Goal: Entertainment & Leisure: Consume media (video, audio)

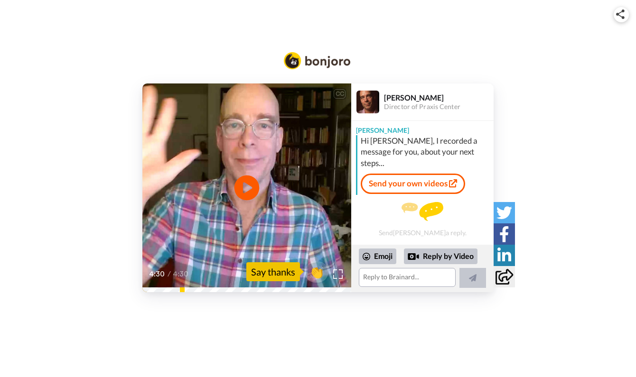
click at [246, 188] on icon "Play/Pause" at bounding box center [247, 187] width 25 height 45
click at [339, 275] on img at bounding box center [338, 274] width 10 height 10
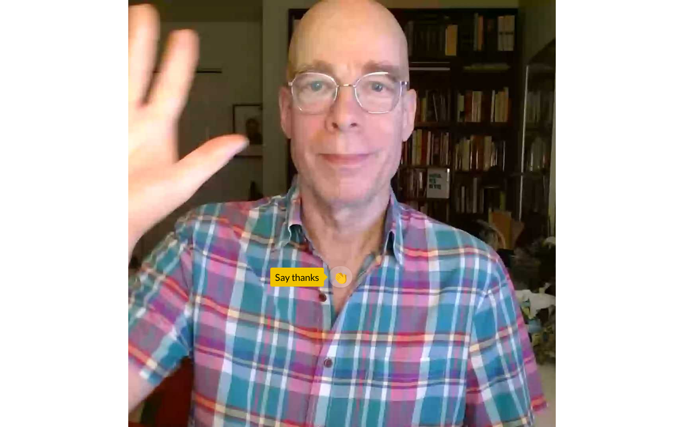
click at [360, 212] on video at bounding box center [342, 213] width 684 height 427
click at [361, 212] on video at bounding box center [342, 213] width 684 height 427
click at [274, 377] on video at bounding box center [342, 213] width 684 height 427
click at [374, 200] on video at bounding box center [342, 213] width 684 height 427
click at [282, 377] on video at bounding box center [342, 213] width 684 height 427
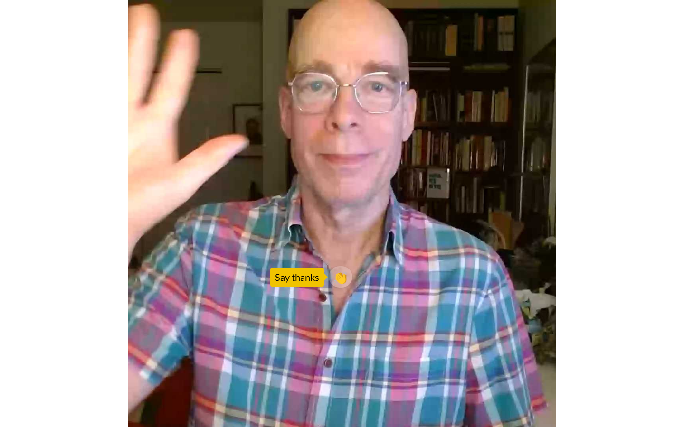
click at [324, 244] on video at bounding box center [342, 213] width 684 height 427
click at [271, 217] on video at bounding box center [342, 213] width 684 height 427
click at [281, 377] on video at bounding box center [342, 213] width 684 height 427
click at [336, 217] on video at bounding box center [342, 213] width 684 height 427
click at [468, 217] on video at bounding box center [342, 213] width 684 height 427
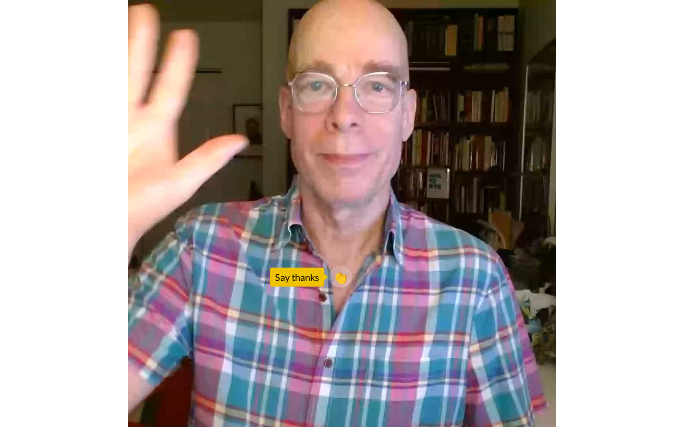
click at [381, 226] on video at bounding box center [342, 213] width 684 height 427
click at [341, 377] on video at bounding box center [342, 213] width 684 height 427
click at [330, 377] on video at bounding box center [342, 213] width 684 height 427
